Goal: Obtain resource: Download file/media

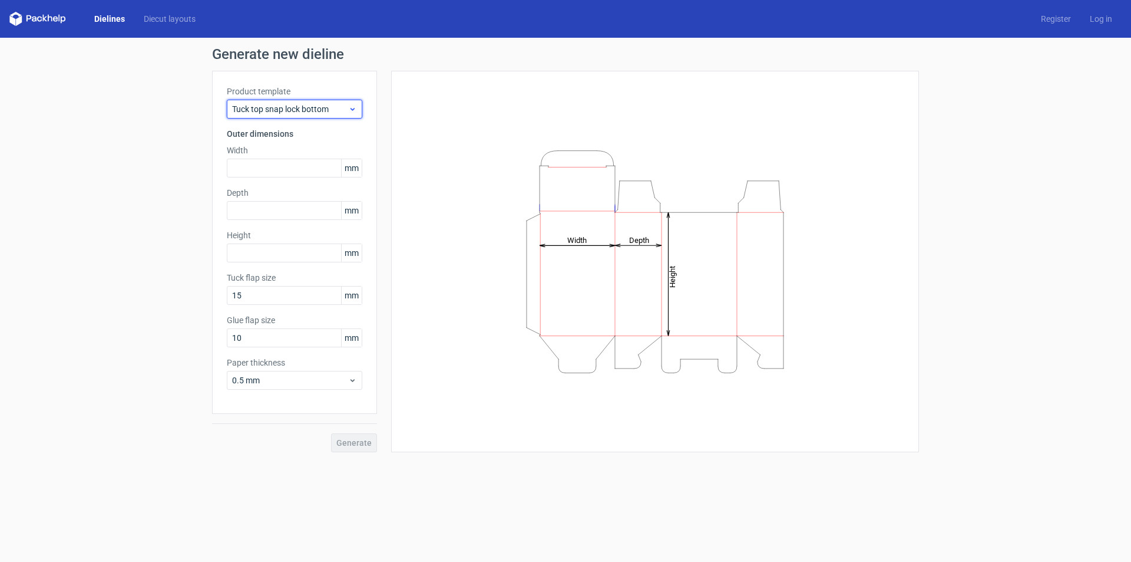
click at [349, 108] on icon at bounding box center [352, 108] width 9 height 9
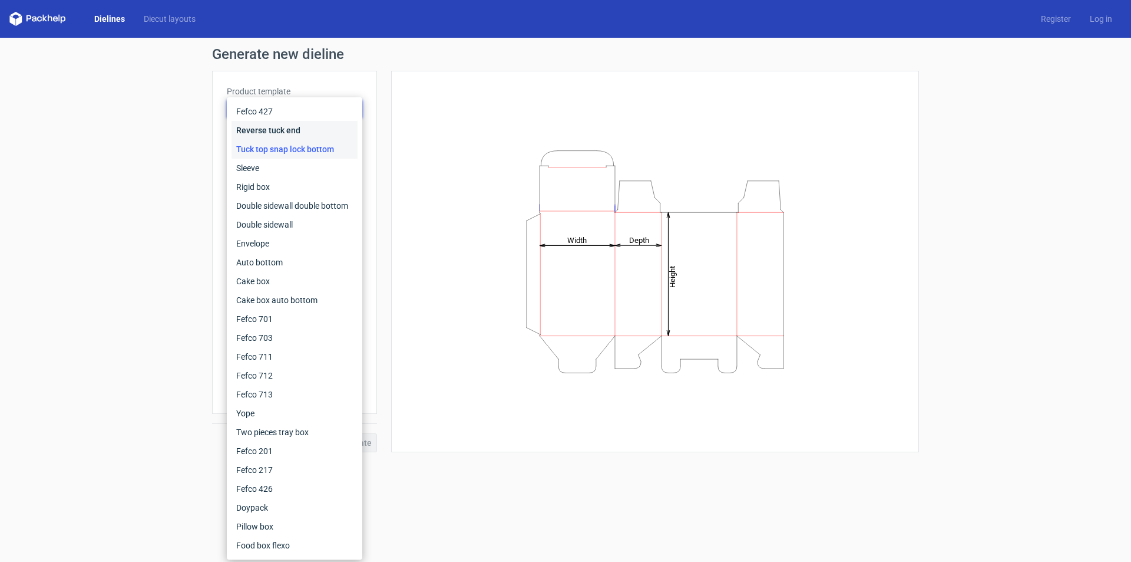
click at [301, 139] on div "Reverse tuck end" at bounding box center [295, 130] width 126 height 19
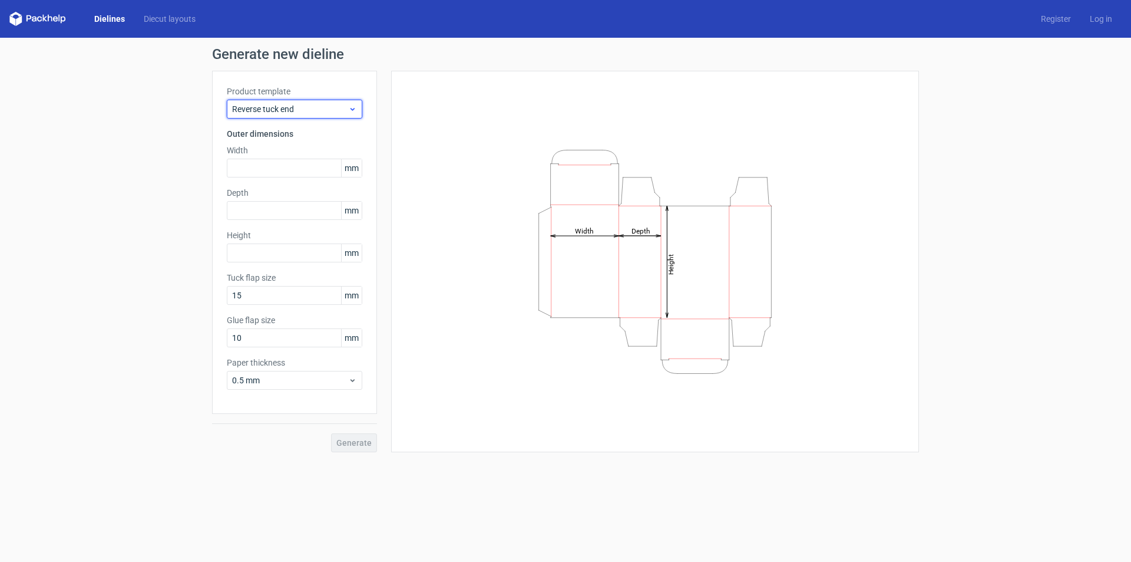
click at [351, 105] on icon at bounding box center [352, 108] width 9 height 9
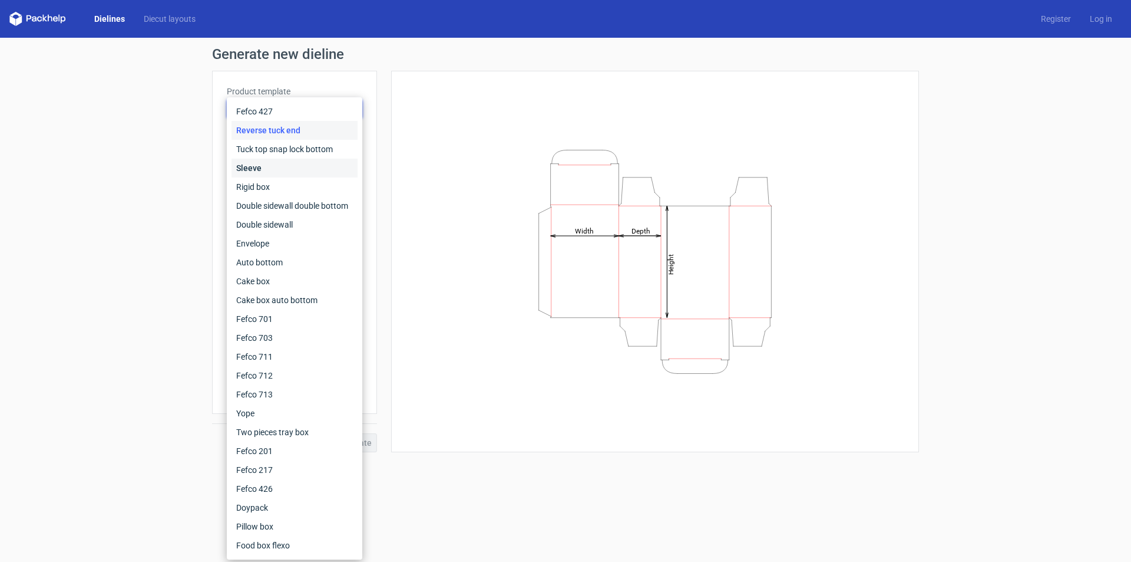
click at [293, 170] on div "Sleeve" at bounding box center [295, 168] width 126 height 19
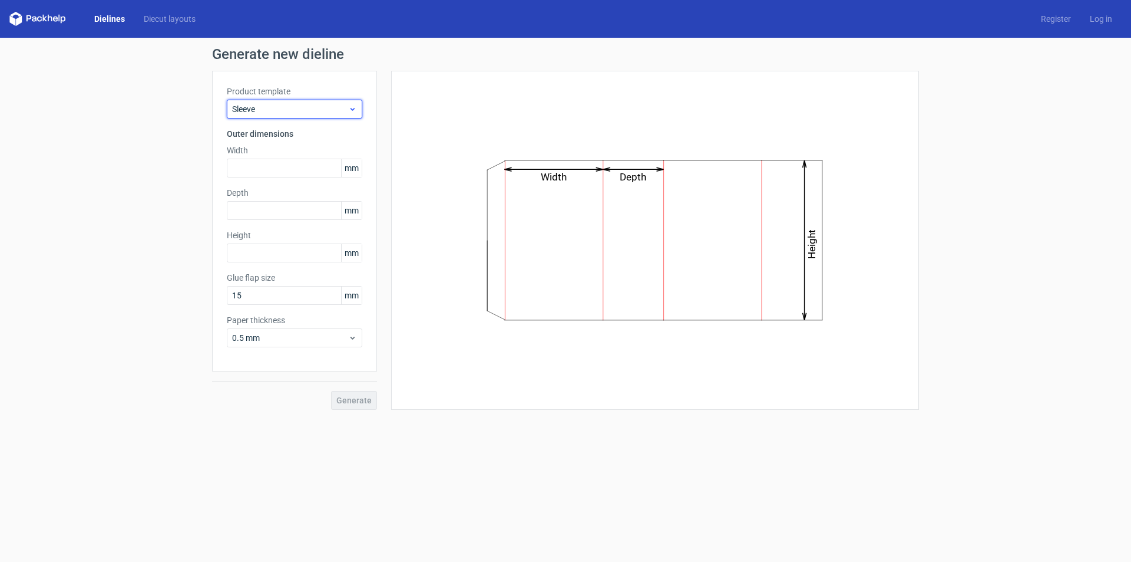
click at [348, 108] on span "Sleeve" at bounding box center [290, 109] width 116 height 12
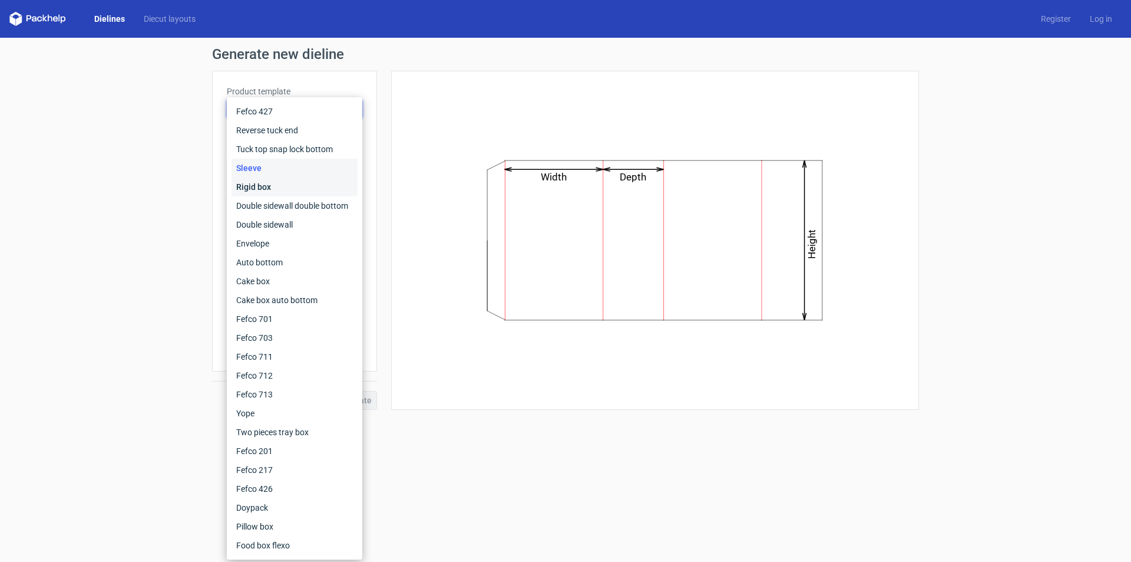
click at [286, 184] on div "Rigid box" at bounding box center [295, 186] width 126 height 19
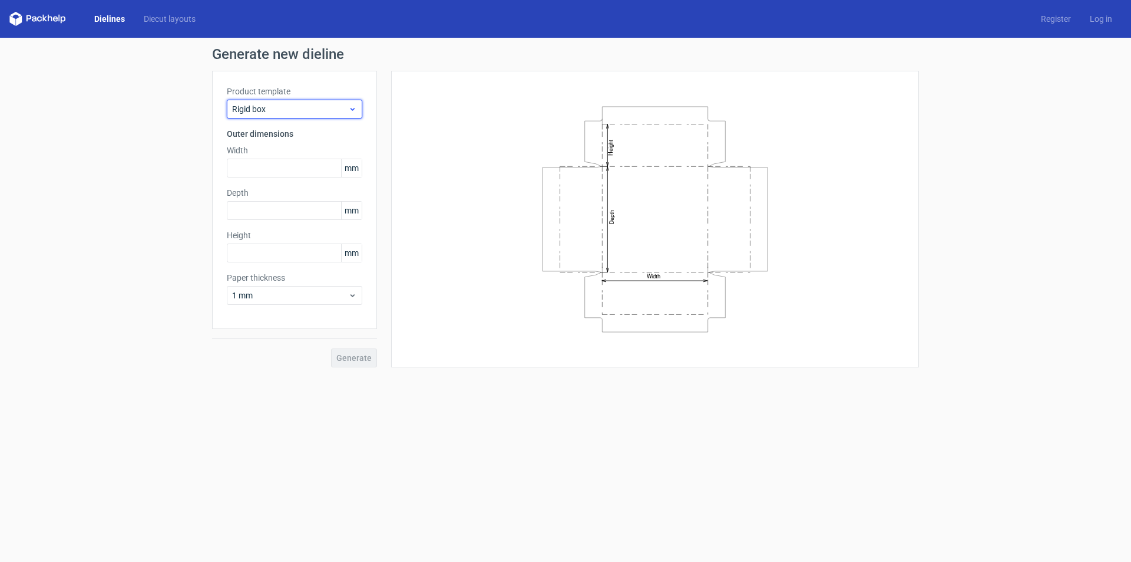
click at [348, 107] on span "Rigid box" at bounding box center [290, 109] width 116 height 12
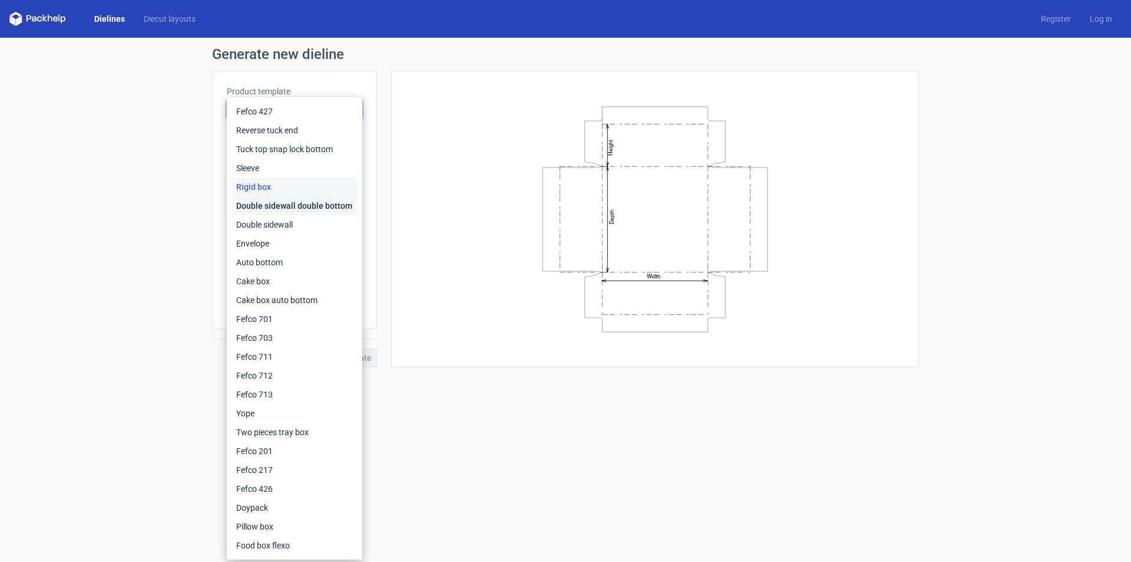
click at [293, 199] on div "Double sidewall double bottom" at bounding box center [295, 205] width 126 height 19
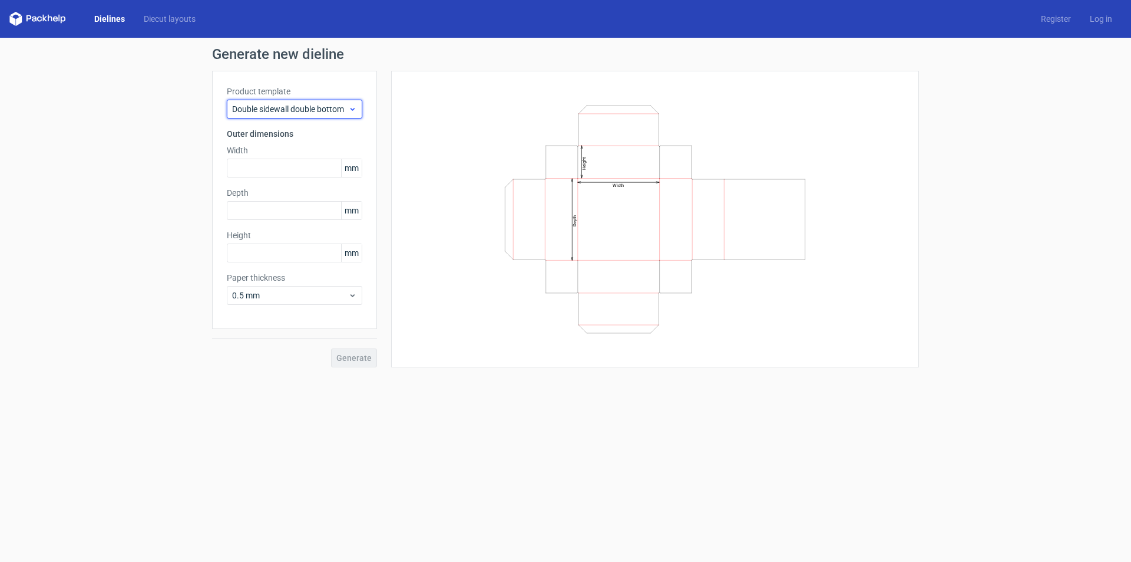
click at [346, 107] on span "Double sidewall double bottom" at bounding box center [290, 109] width 116 height 12
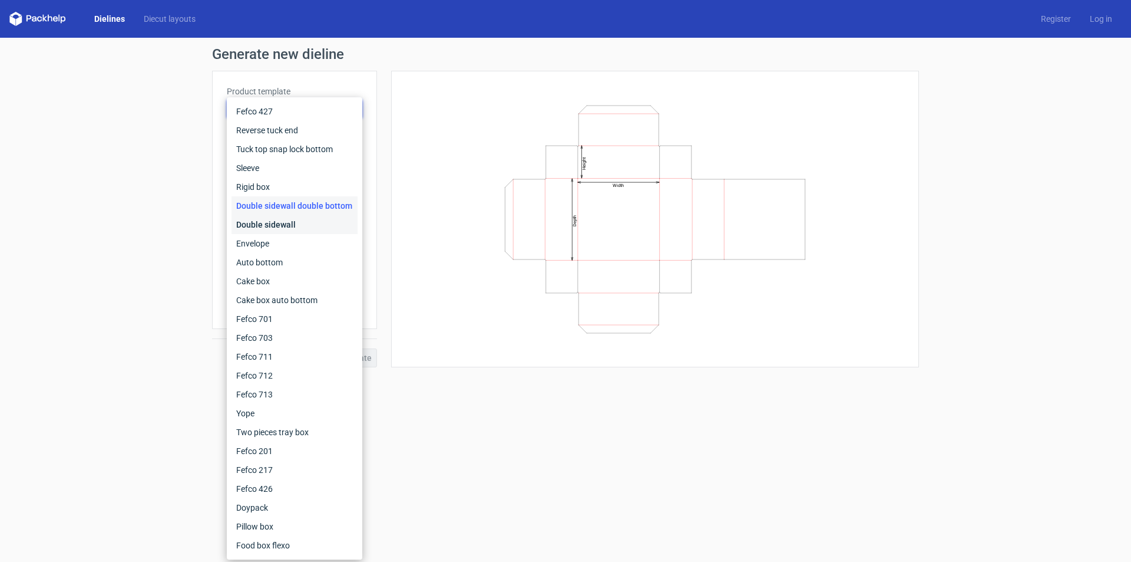
click at [292, 216] on div "Double sidewall" at bounding box center [295, 224] width 126 height 19
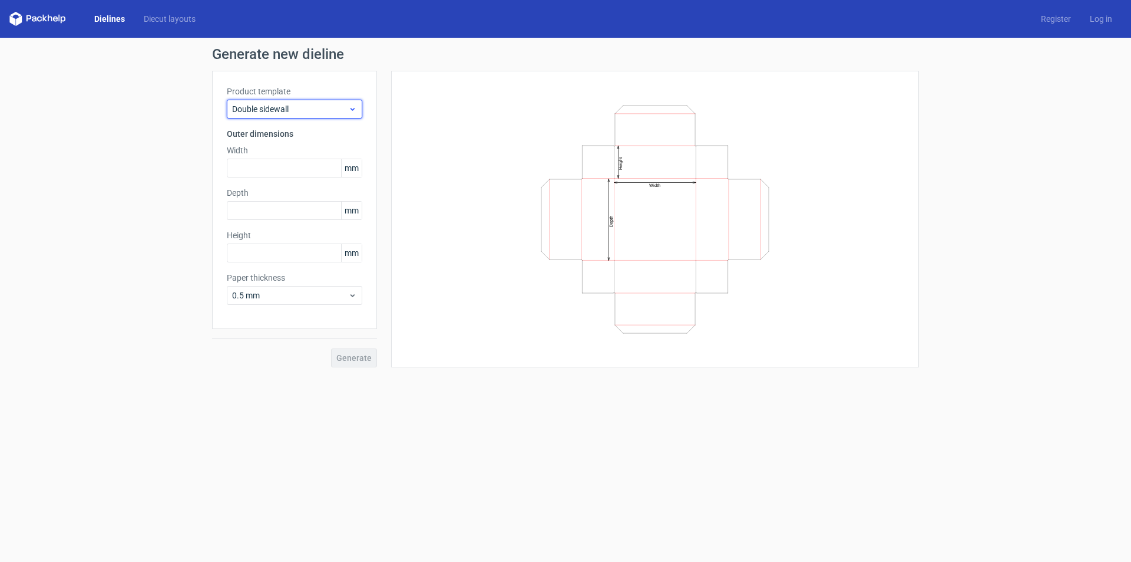
click at [329, 110] on span "Double sidewall" at bounding box center [290, 109] width 116 height 12
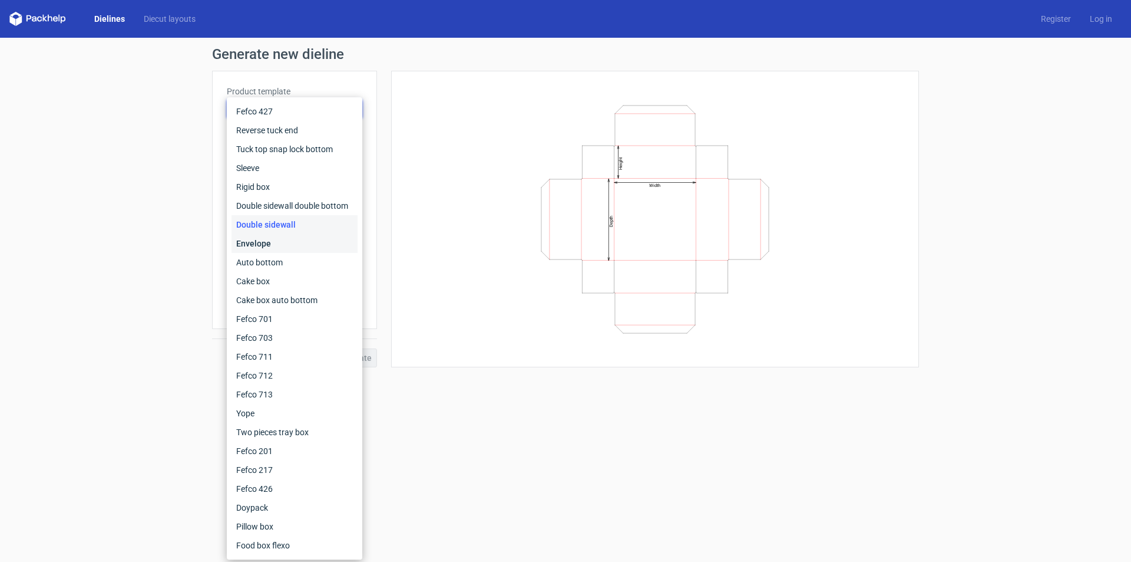
click at [273, 240] on div "Envelope" at bounding box center [295, 243] width 126 height 19
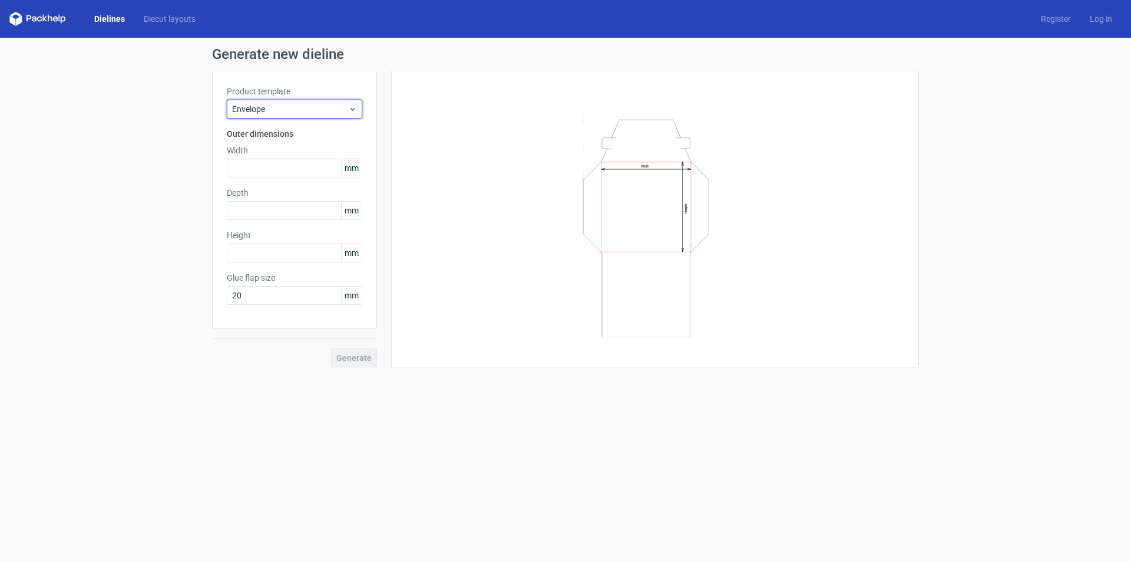
click at [318, 111] on span "Envelope" at bounding box center [290, 109] width 116 height 12
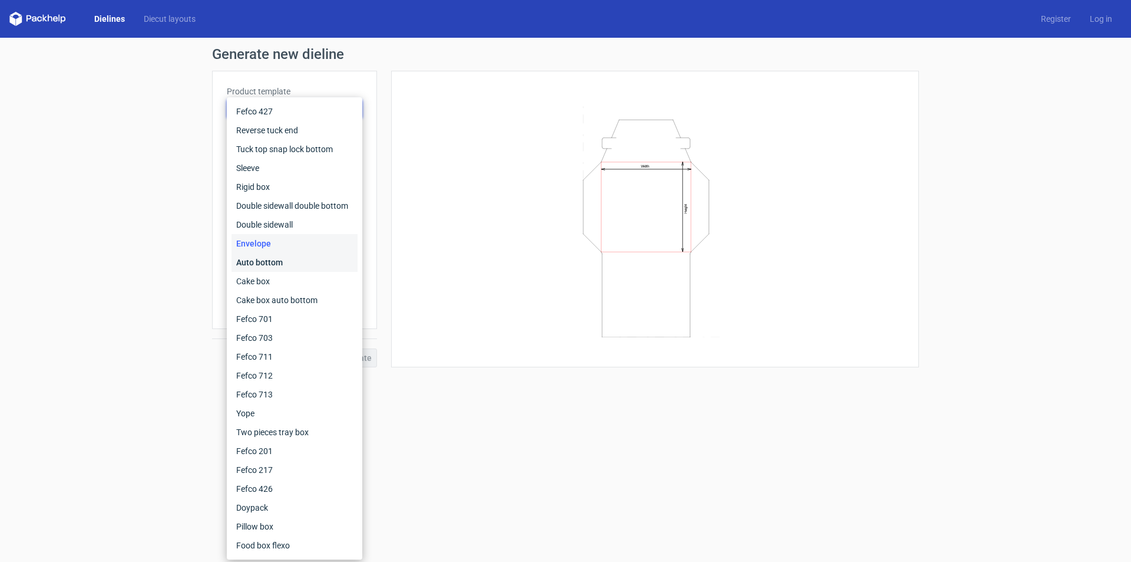
click at [268, 256] on div "Auto bottom" at bounding box center [295, 262] width 126 height 19
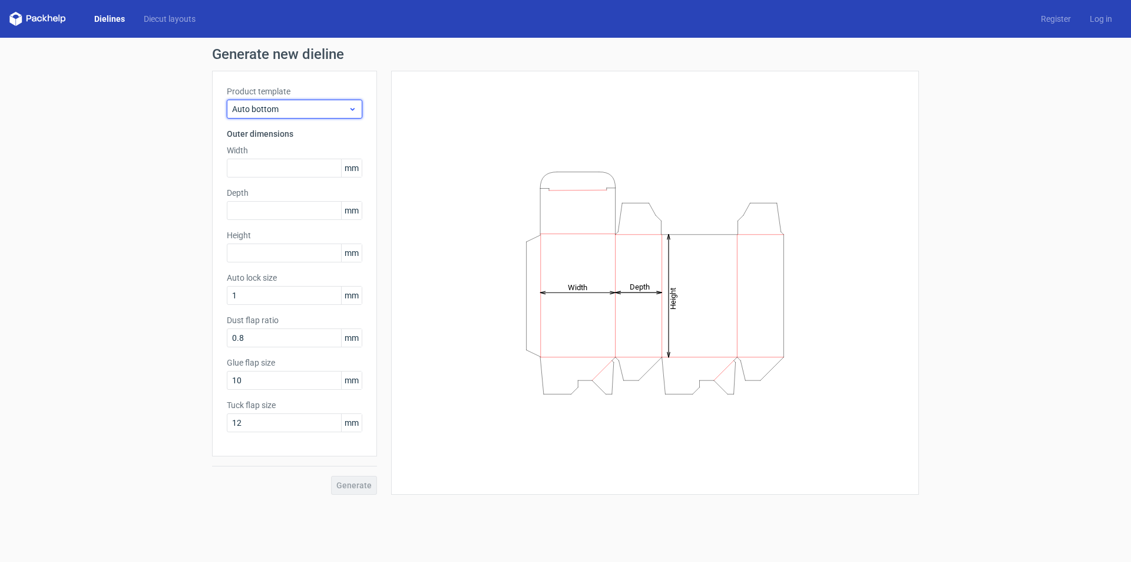
click at [316, 105] on span "Auto bottom" at bounding box center [290, 109] width 116 height 12
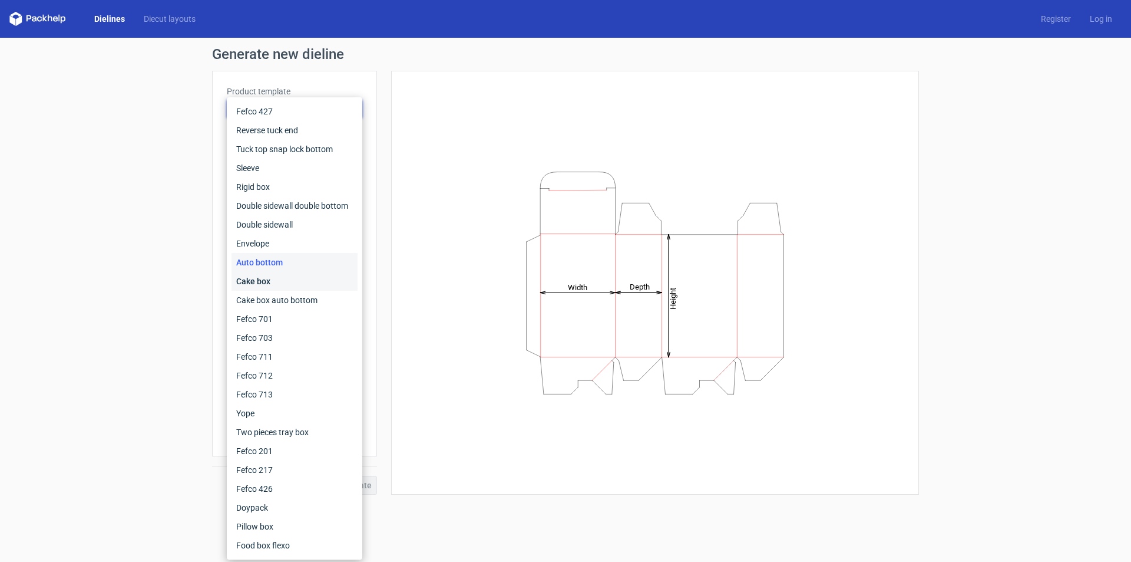
click at [275, 281] on div "Cake box" at bounding box center [295, 281] width 126 height 19
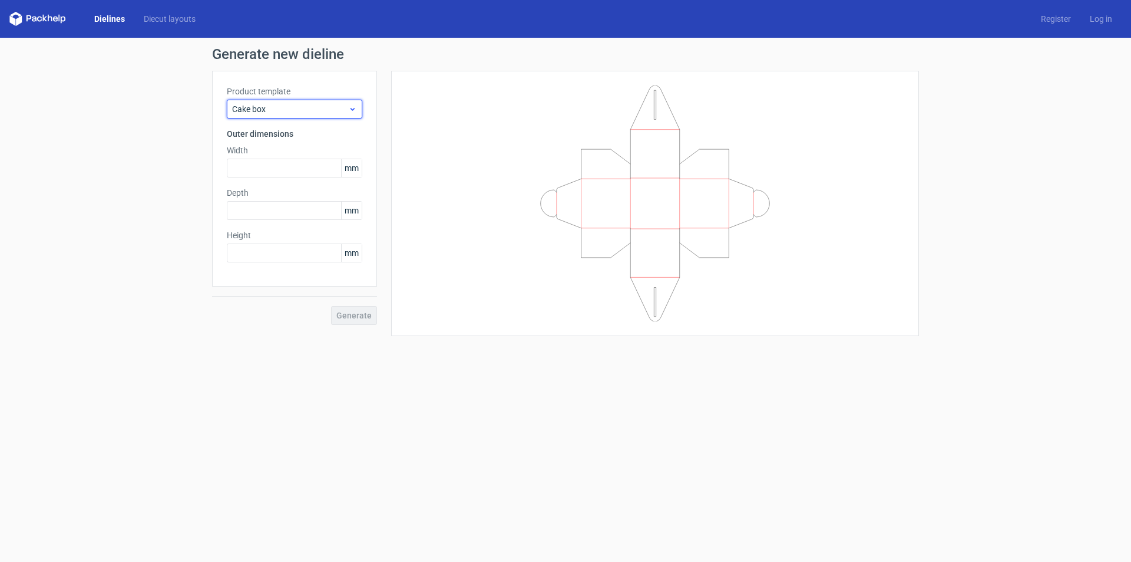
click at [329, 115] on div "Cake box" at bounding box center [295, 109] width 136 height 19
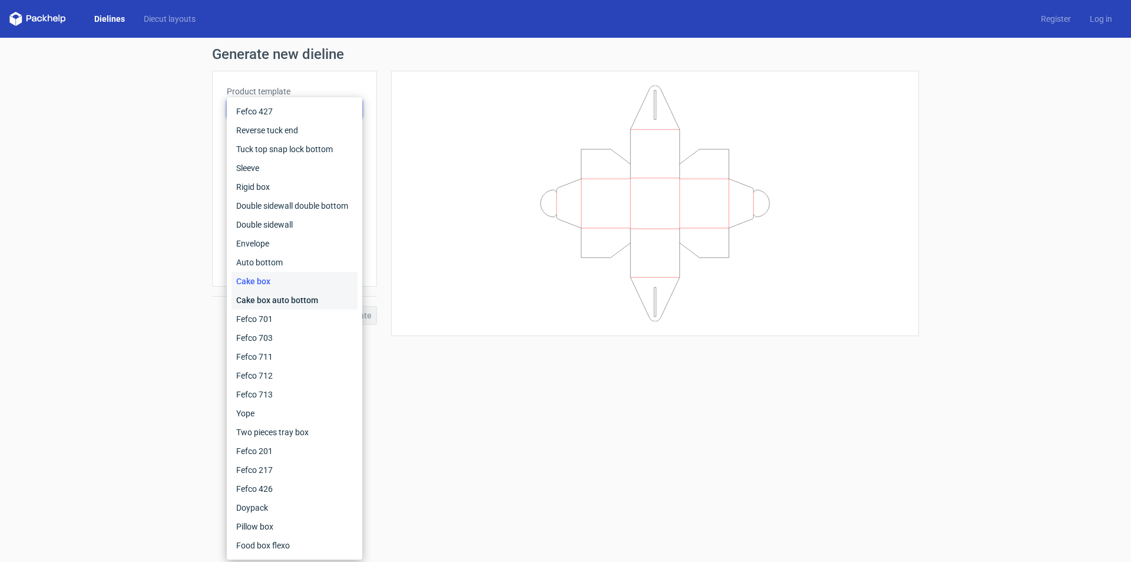
click at [283, 300] on div "Cake box auto bottom" at bounding box center [295, 300] width 126 height 19
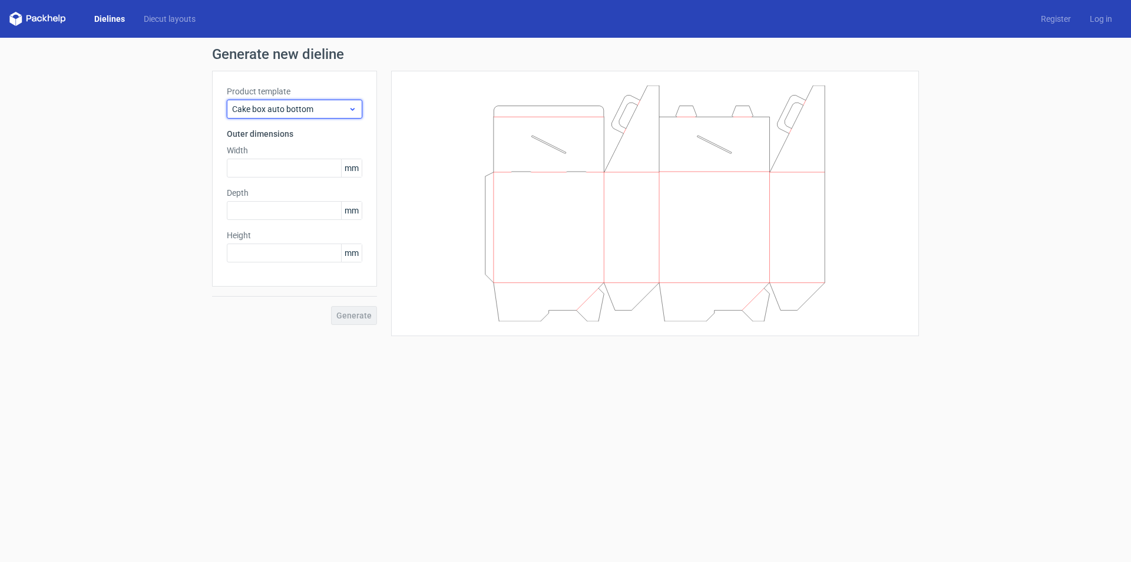
click at [345, 113] on span "Cake box auto bottom" at bounding box center [290, 109] width 116 height 12
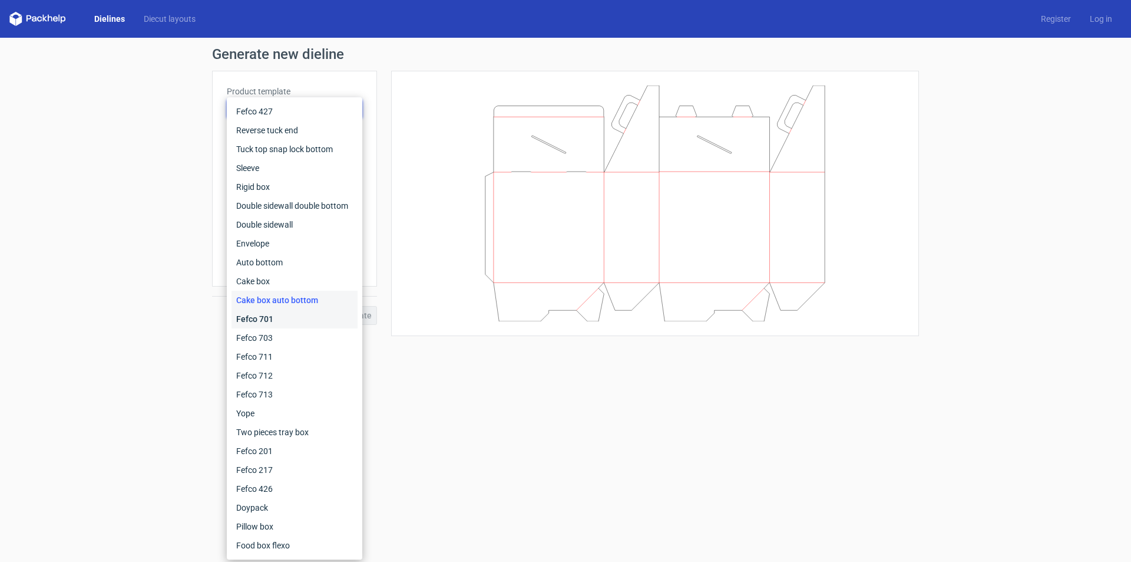
click at [271, 322] on div "Fefco 701" at bounding box center [295, 318] width 126 height 19
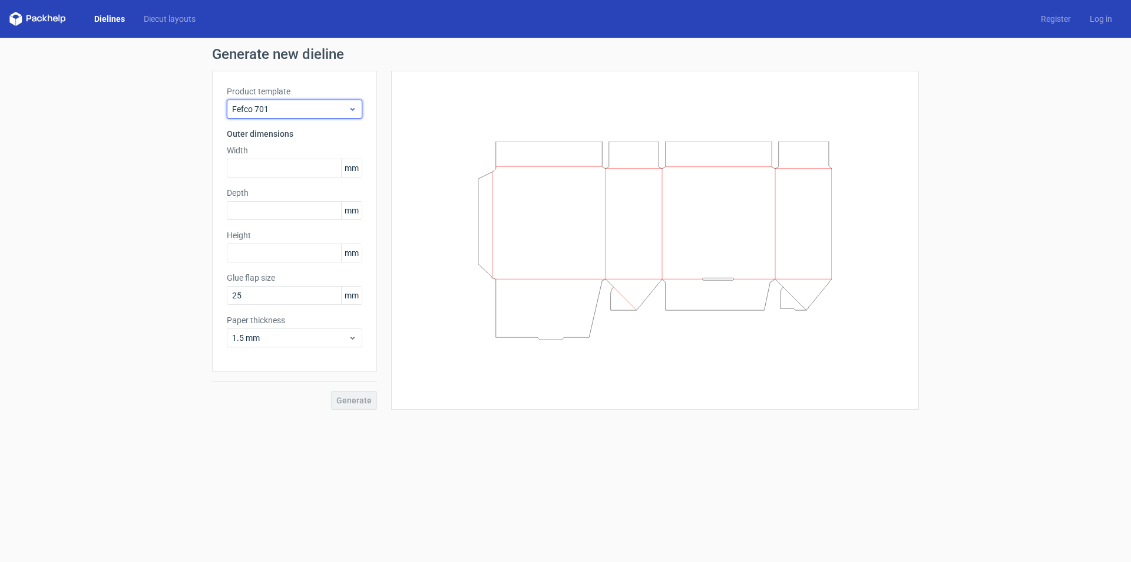
click at [328, 113] on span "Fefco 701" at bounding box center [290, 109] width 116 height 12
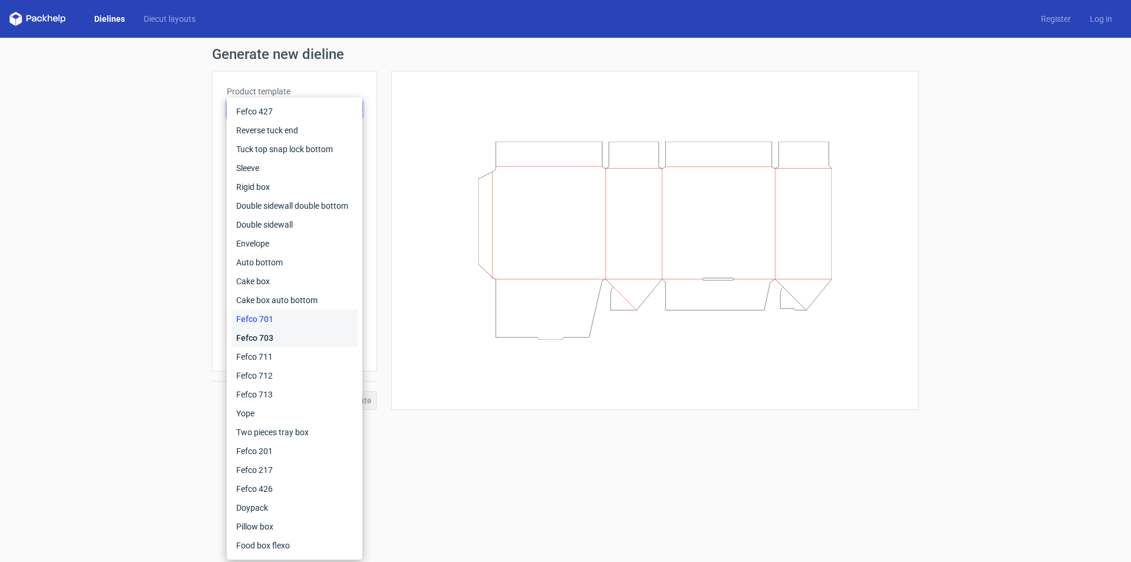
click at [282, 339] on div "Fefco 703" at bounding box center [295, 337] width 126 height 19
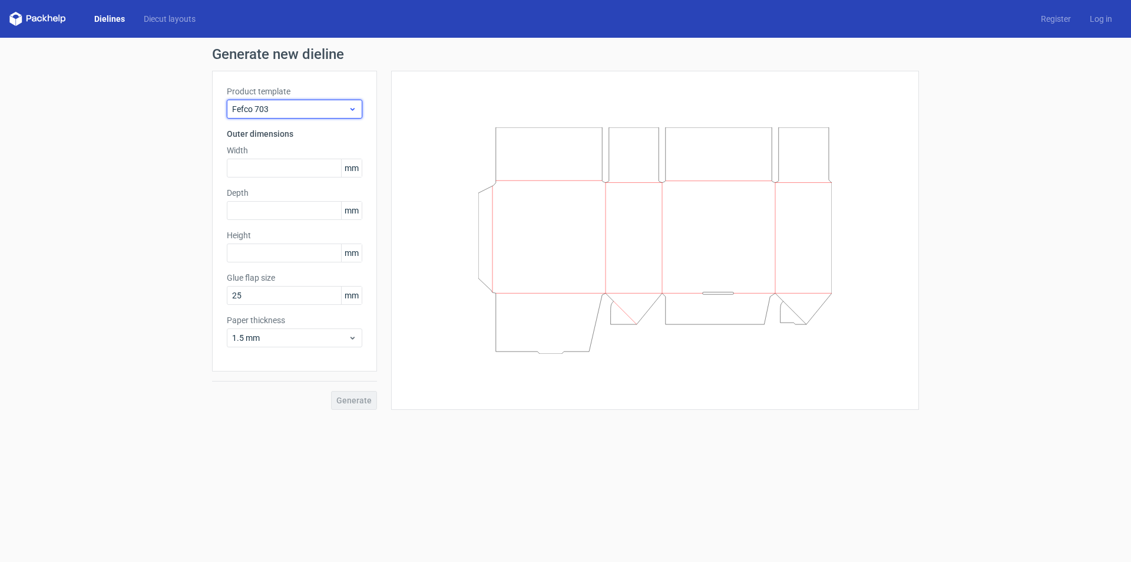
click at [339, 100] on div "Fefco 703" at bounding box center [295, 109] width 136 height 19
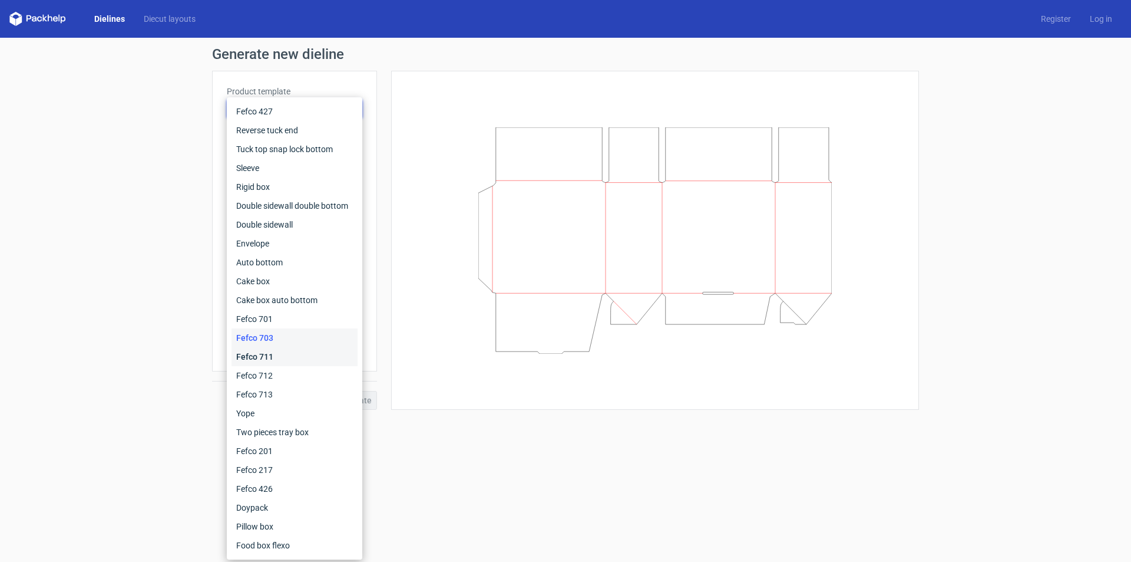
click at [285, 358] on div "Fefco 711" at bounding box center [295, 356] width 126 height 19
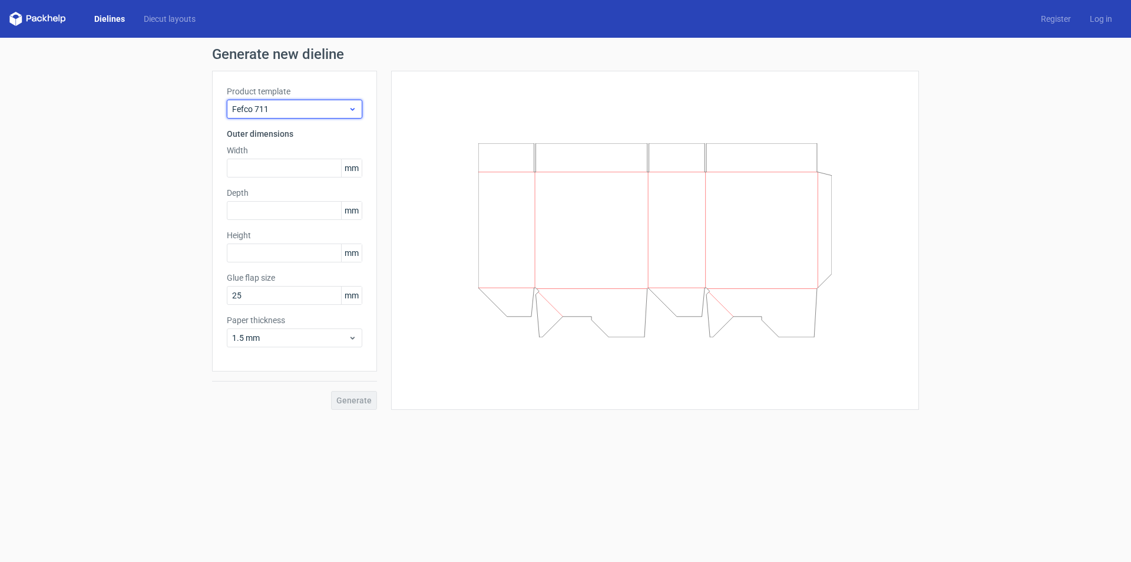
click at [326, 109] on span "Fefco 711" at bounding box center [290, 109] width 116 height 12
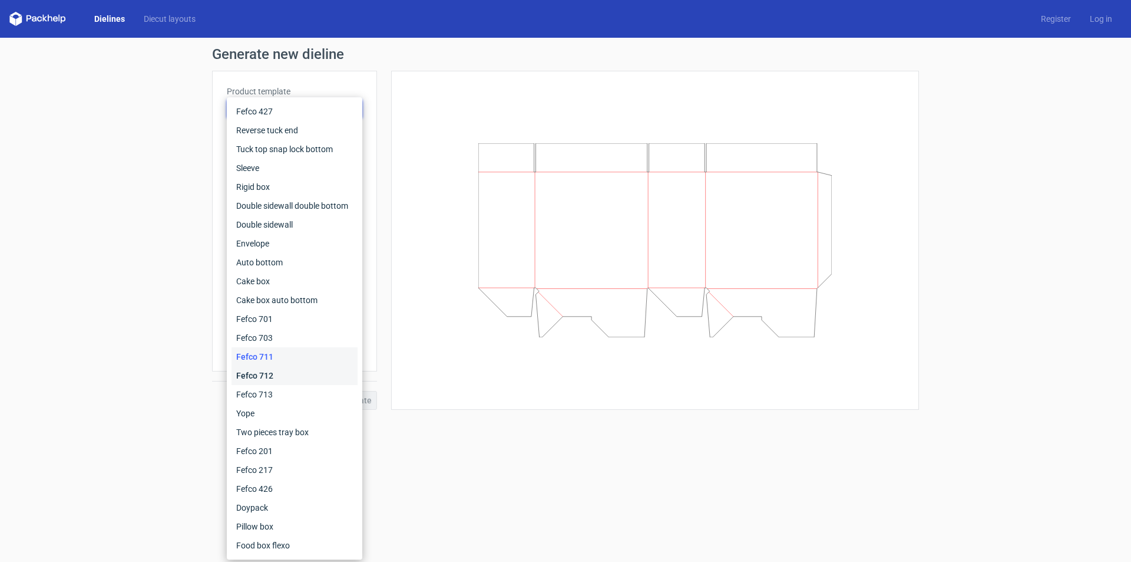
click at [287, 376] on div "Fefco 712" at bounding box center [295, 375] width 126 height 19
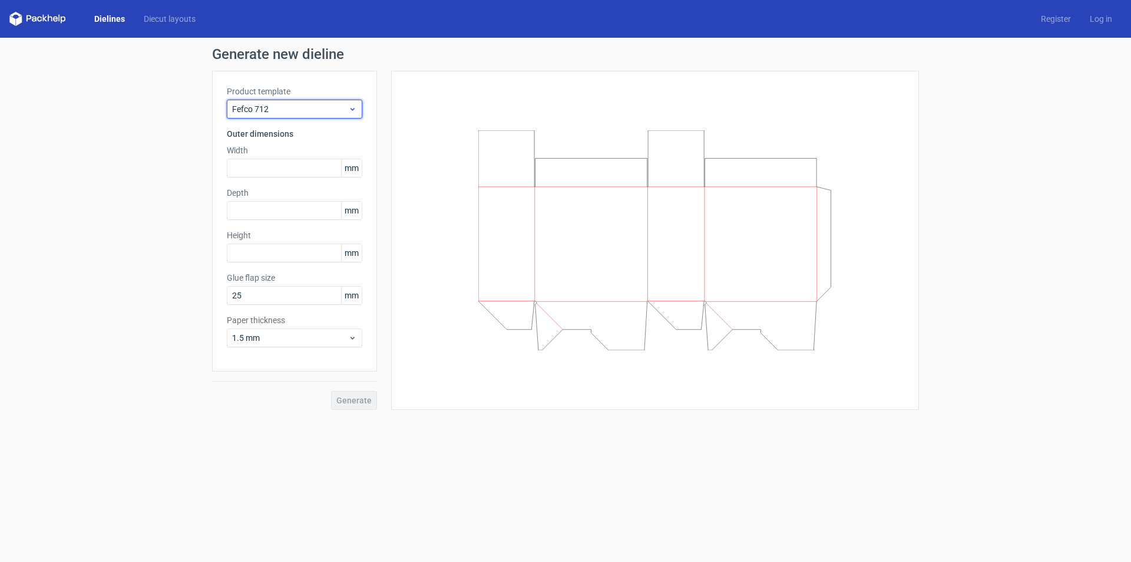
click at [329, 115] on div "Fefco 712" at bounding box center [295, 109] width 136 height 19
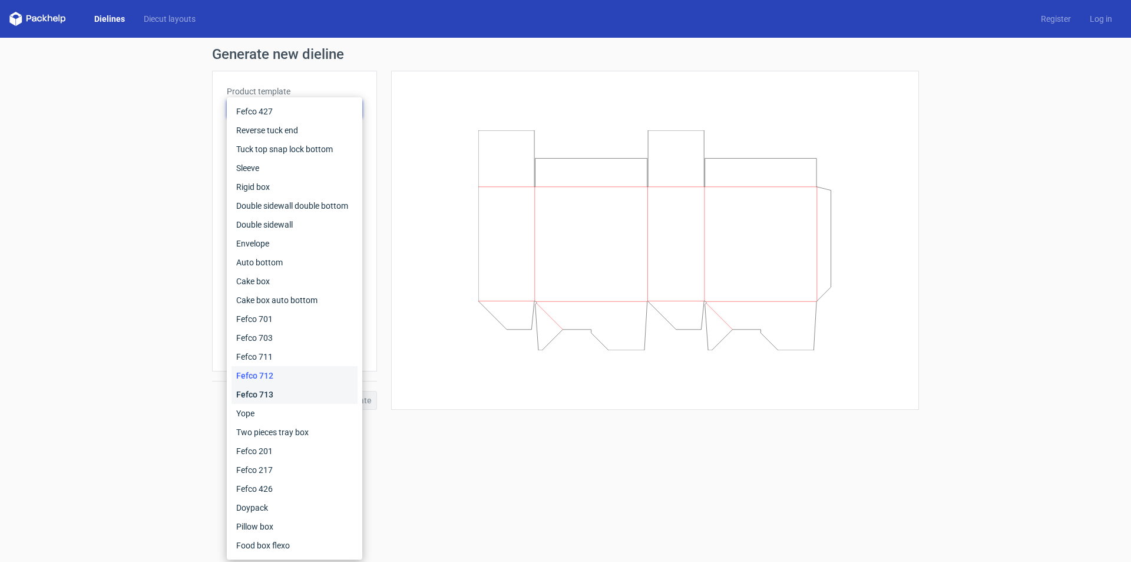
click at [284, 392] on div "Fefco 713" at bounding box center [295, 394] width 126 height 19
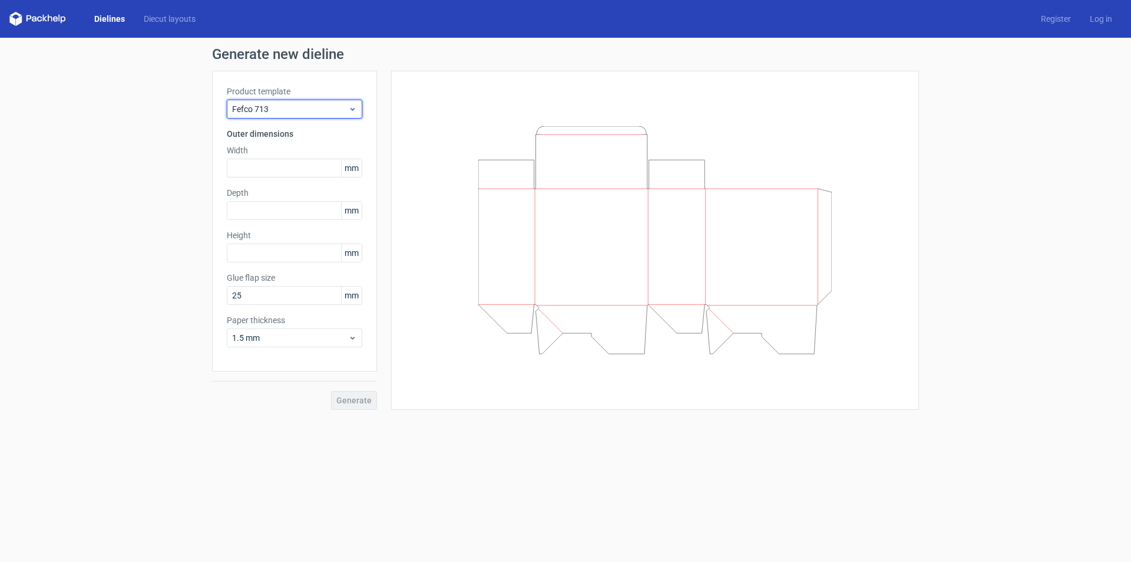
click at [305, 104] on span "Fefco 713" at bounding box center [290, 109] width 116 height 12
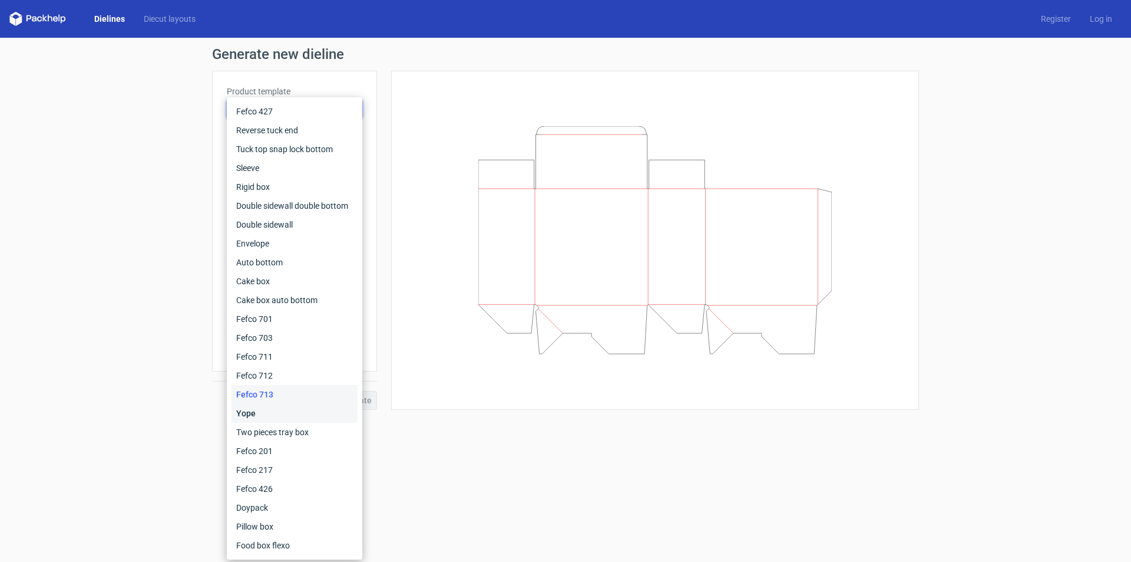
click at [282, 418] on div "Yope" at bounding box center [295, 413] width 126 height 19
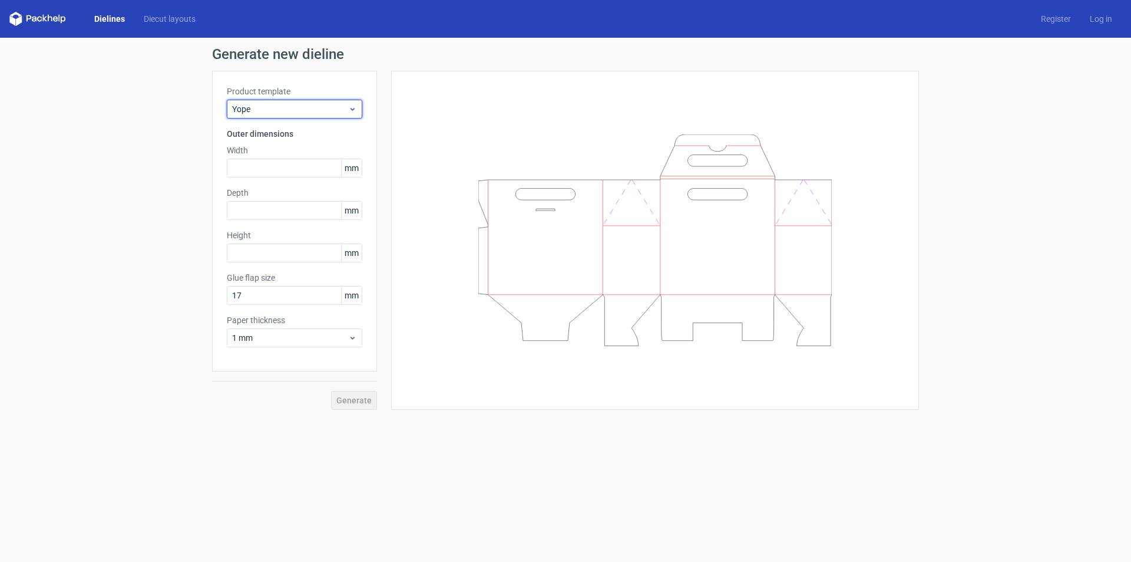
click at [327, 115] on div "Yope" at bounding box center [295, 109] width 136 height 19
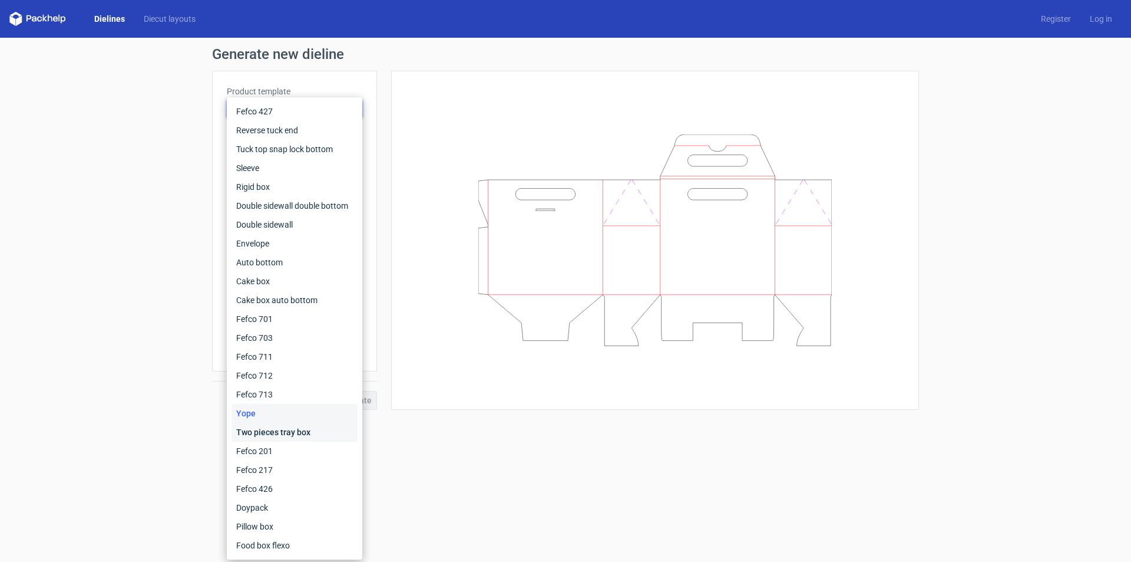
click at [284, 431] on div "Two pieces tray box" at bounding box center [295, 432] width 126 height 19
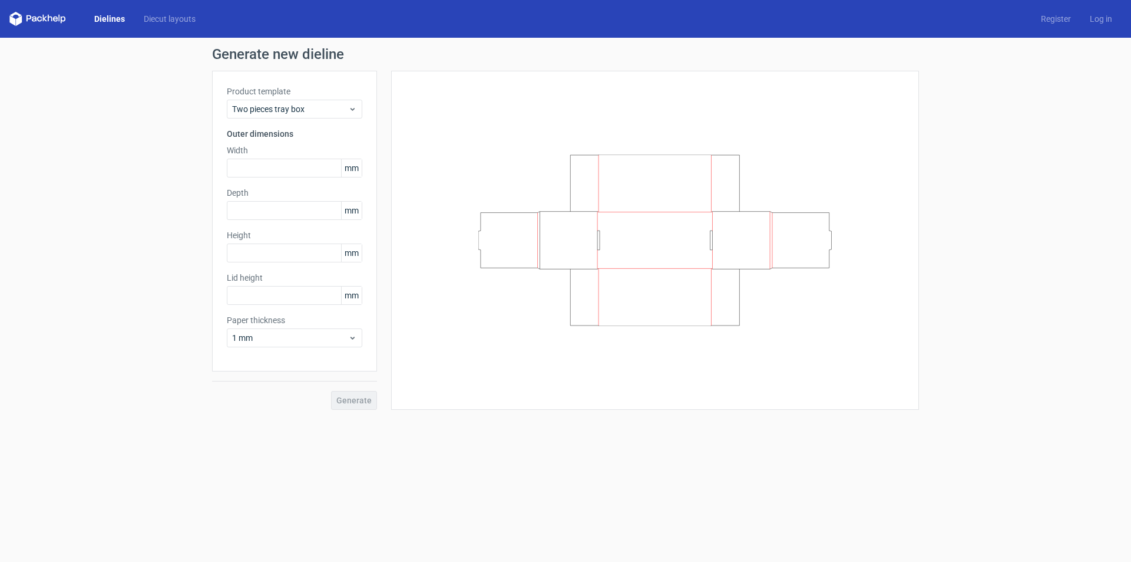
click at [317, 120] on div "Product template Two pieces tray box Outer dimensions Width mm Depth mm Height …" at bounding box center [294, 221] width 165 height 301
click at [318, 100] on div "Two pieces tray box" at bounding box center [295, 109] width 136 height 19
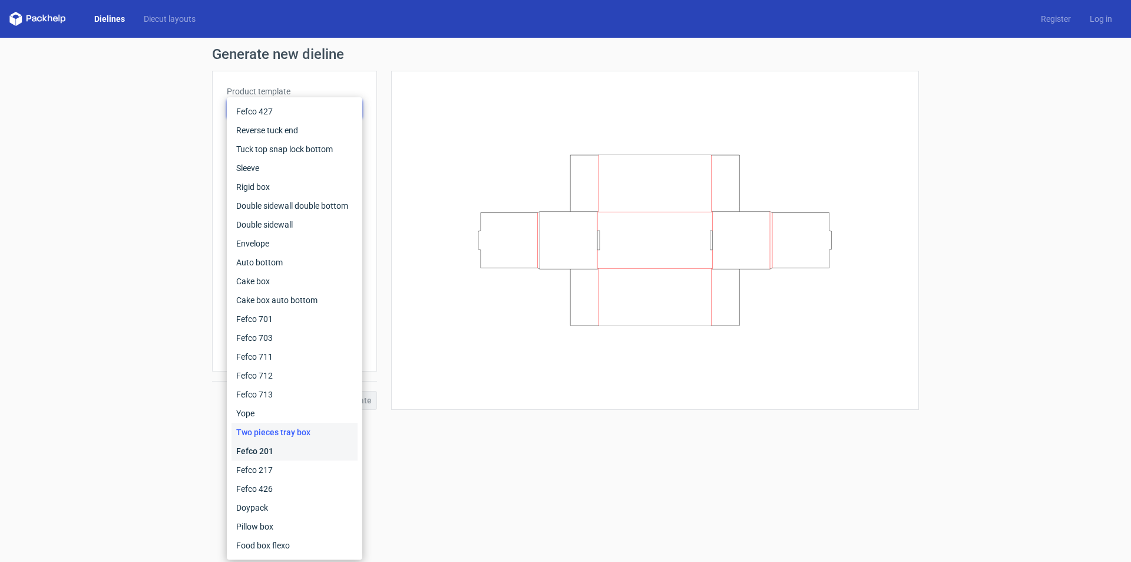
click at [278, 453] on div "Fefco 201" at bounding box center [295, 450] width 126 height 19
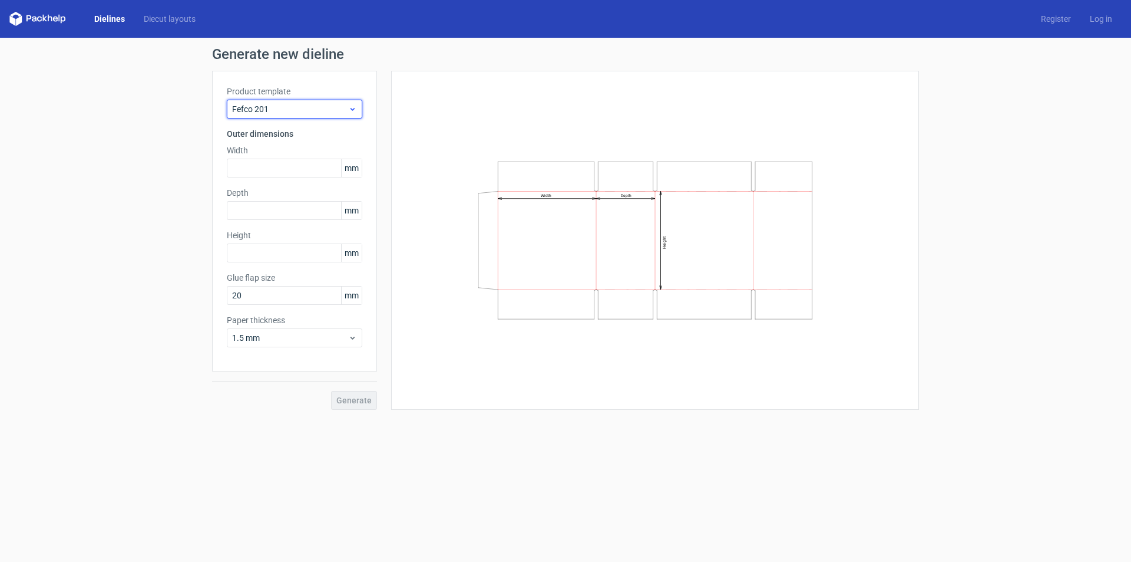
click at [335, 110] on span "Fefco 201" at bounding box center [290, 109] width 116 height 12
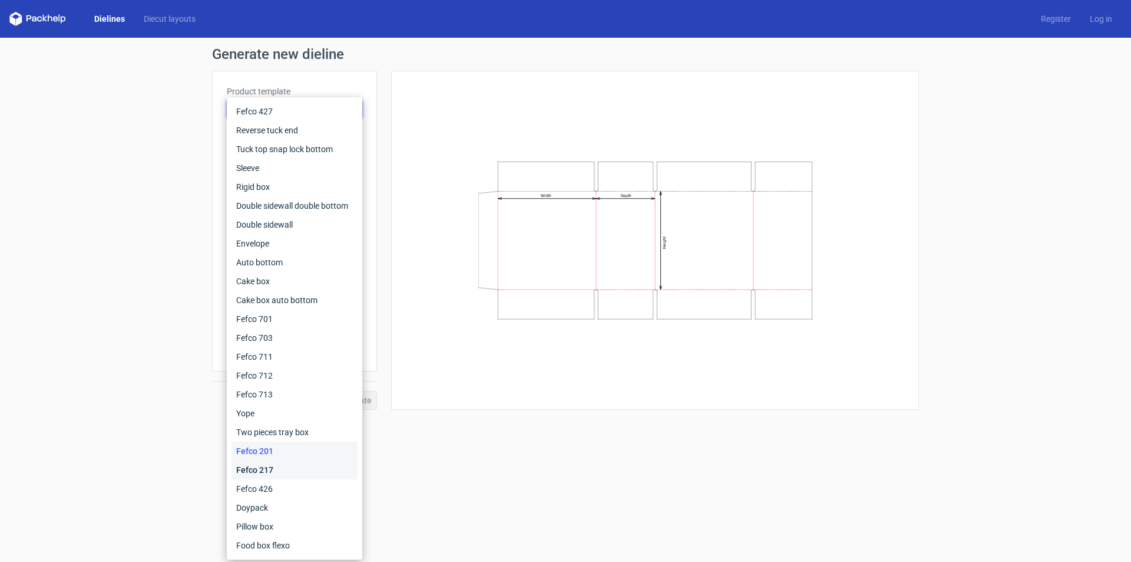
click at [273, 474] on div "Fefco 217" at bounding box center [295, 469] width 126 height 19
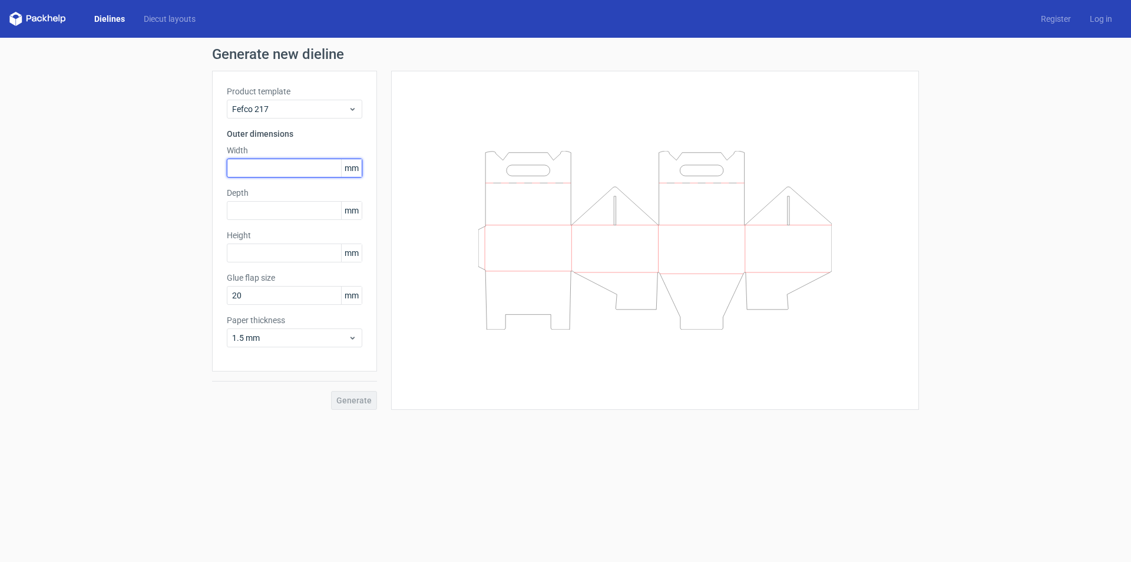
click at [275, 163] on input "text" at bounding box center [295, 168] width 136 height 19
type input "178"
type input "101"
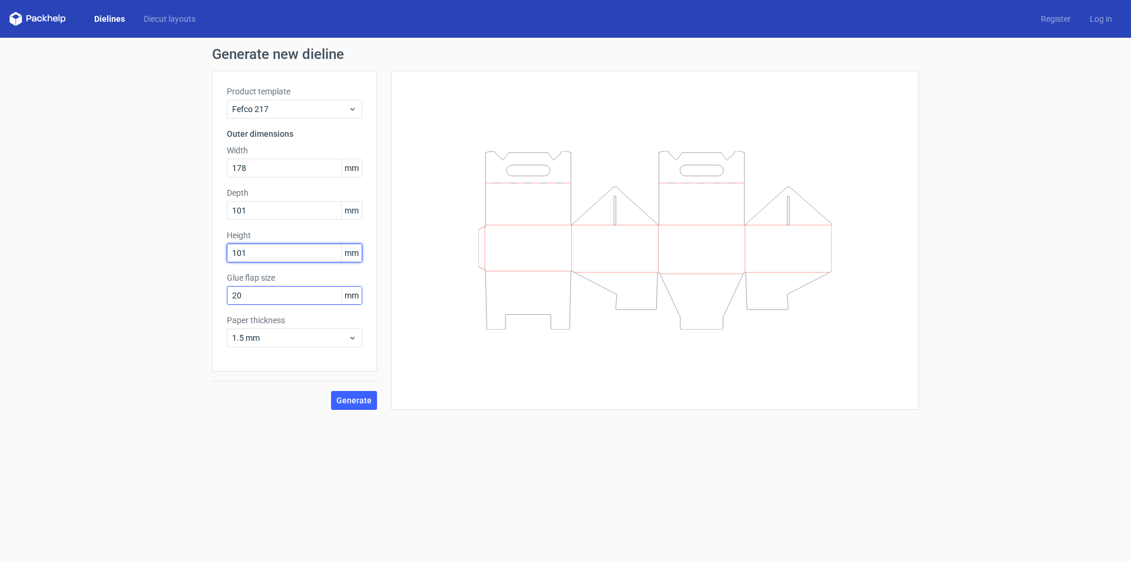
type input "101"
drag, startPoint x: 288, startPoint y: 292, endPoint x: 220, endPoint y: 293, distance: 67.2
click at [220, 293] on div "Product template Fefco 217 Outer dimensions Width 178 mm Depth 101 mm Height 10…" at bounding box center [294, 221] width 165 height 301
type input "15"
click at [302, 332] on span "1.5 mm" at bounding box center [290, 338] width 116 height 12
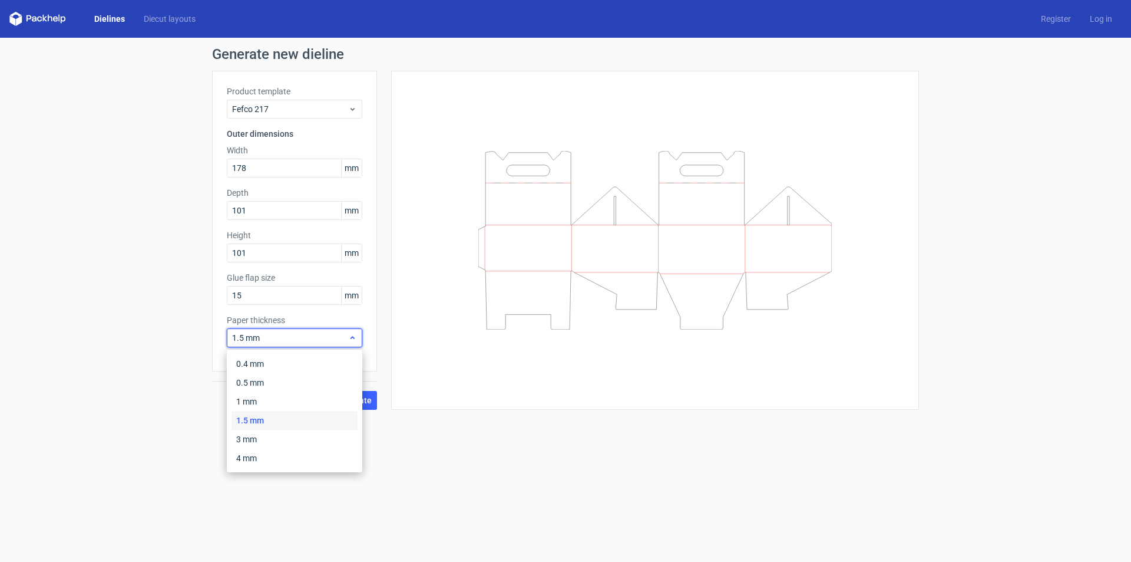
click at [305, 339] on span "1.5 mm" at bounding box center [290, 338] width 116 height 12
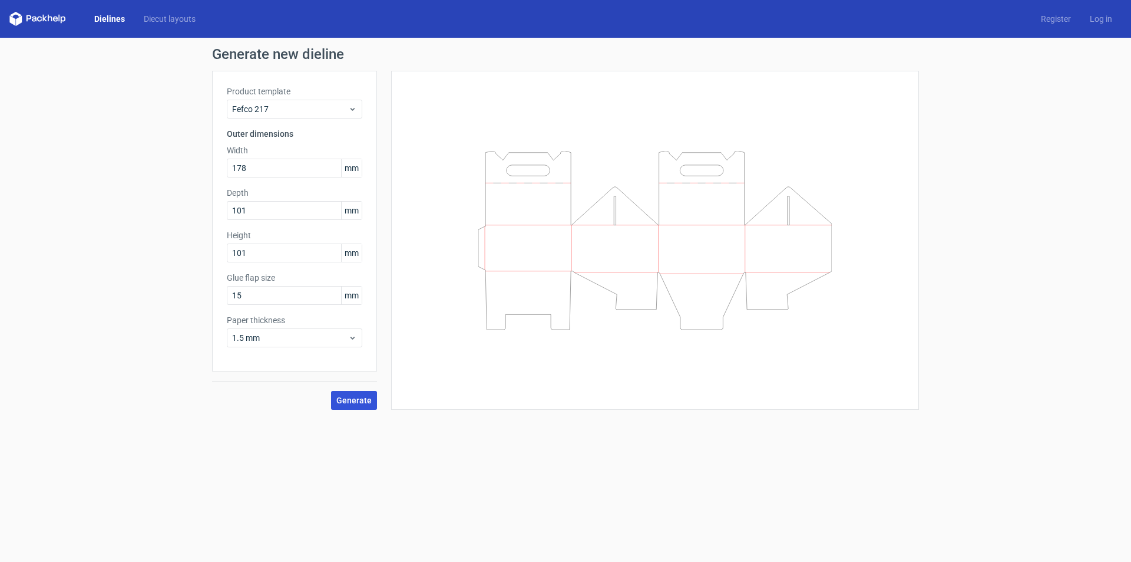
click at [350, 396] on span "Generate" at bounding box center [353, 400] width 35 height 8
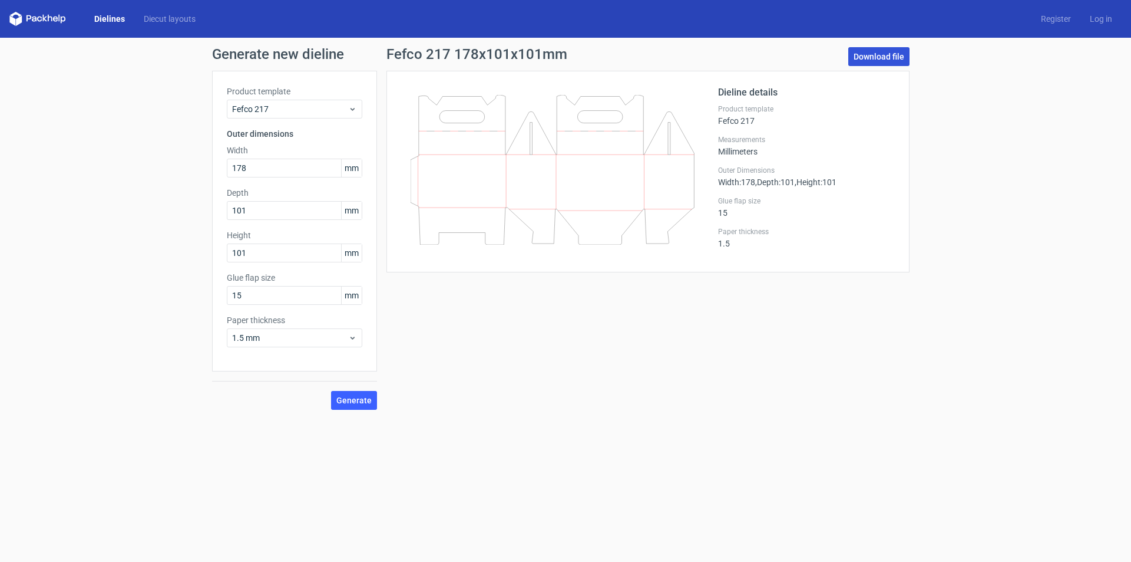
click at [892, 58] on link "Download file" at bounding box center [879, 56] width 61 height 19
drag, startPoint x: 271, startPoint y: 166, endPoint x: 192, endPoint y: 175, distance: 79.5
click at [192, 175] on div "Generate new dieline Product template Fefco 217 Outer dimensions Width 178 mm D…" at bounding box center [565, 228] width 1131 height 381
type input "101"
click at [346, 398] on span "Generate" at bounding box center [353, 400] width 35 height 8
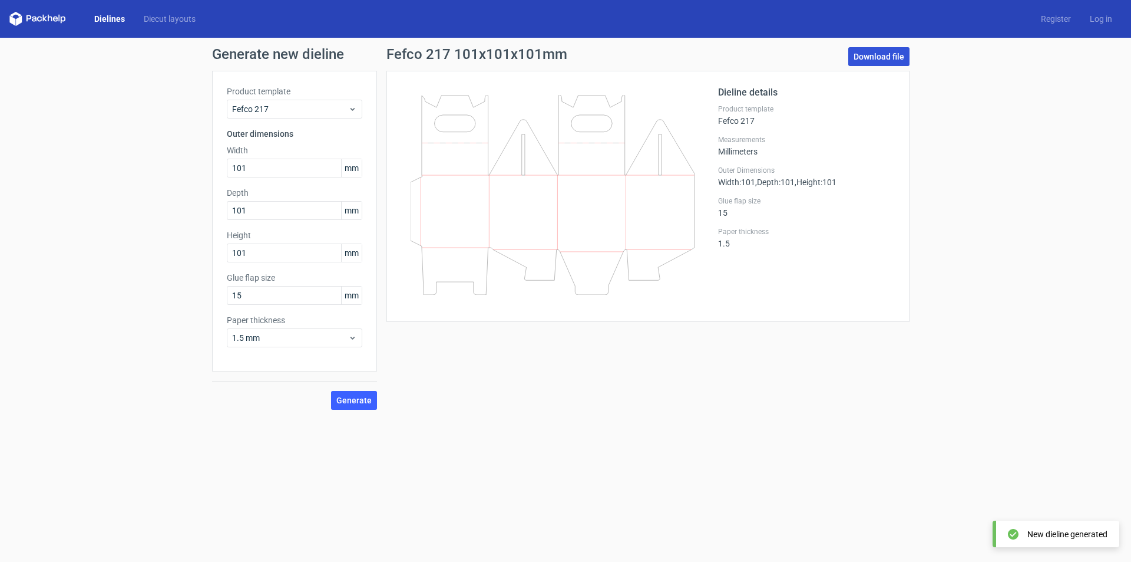
click at [868, 53] on link "Download file" at bounding box center [879, 56] width 61 height 19
